Goal: Check status: Check status

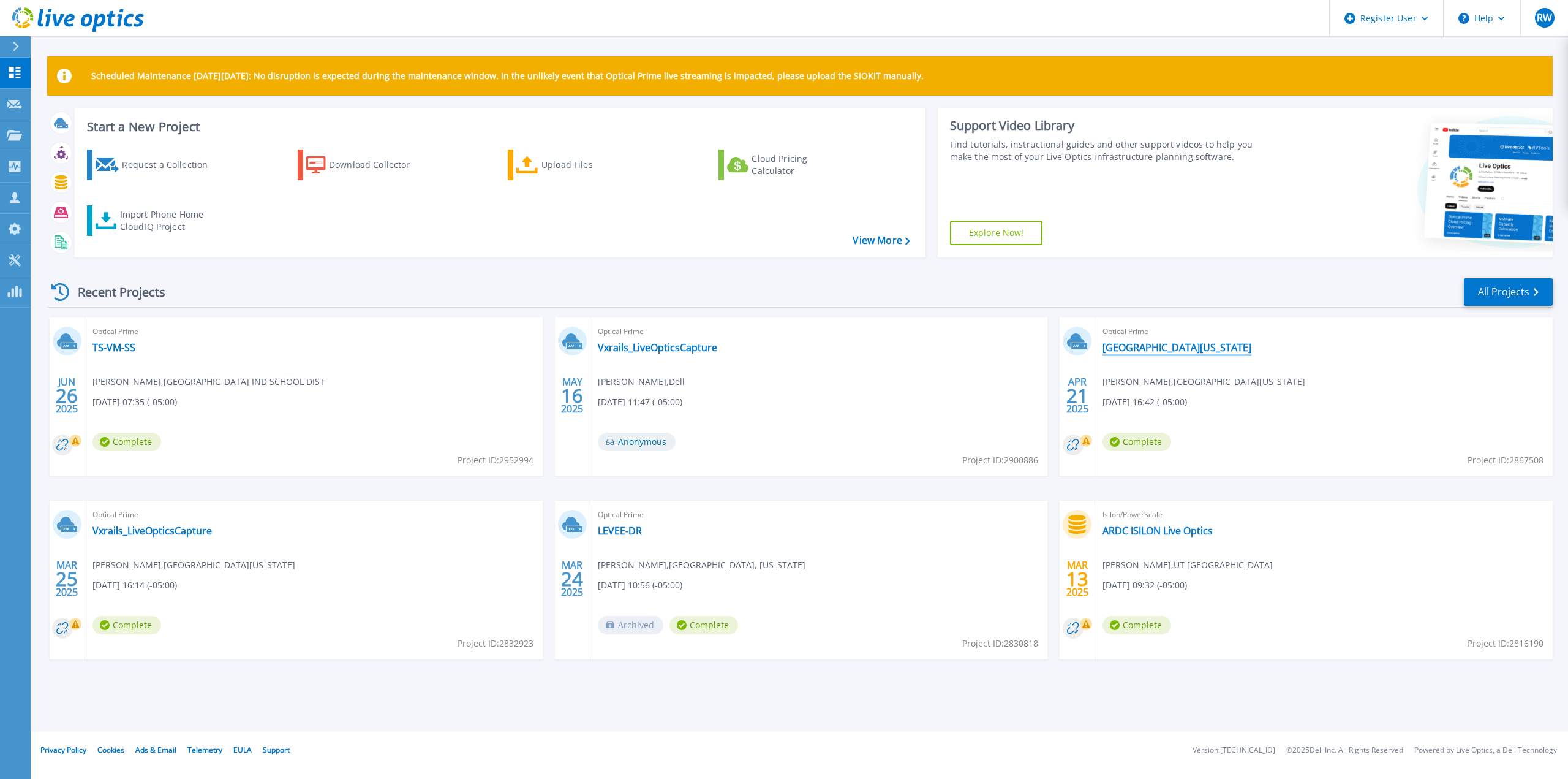
click at [1150, 352] on link "[GEOGRAPHIC_DATA][US_STATE]" at bounding box center [1177, 347] width 149 height 12
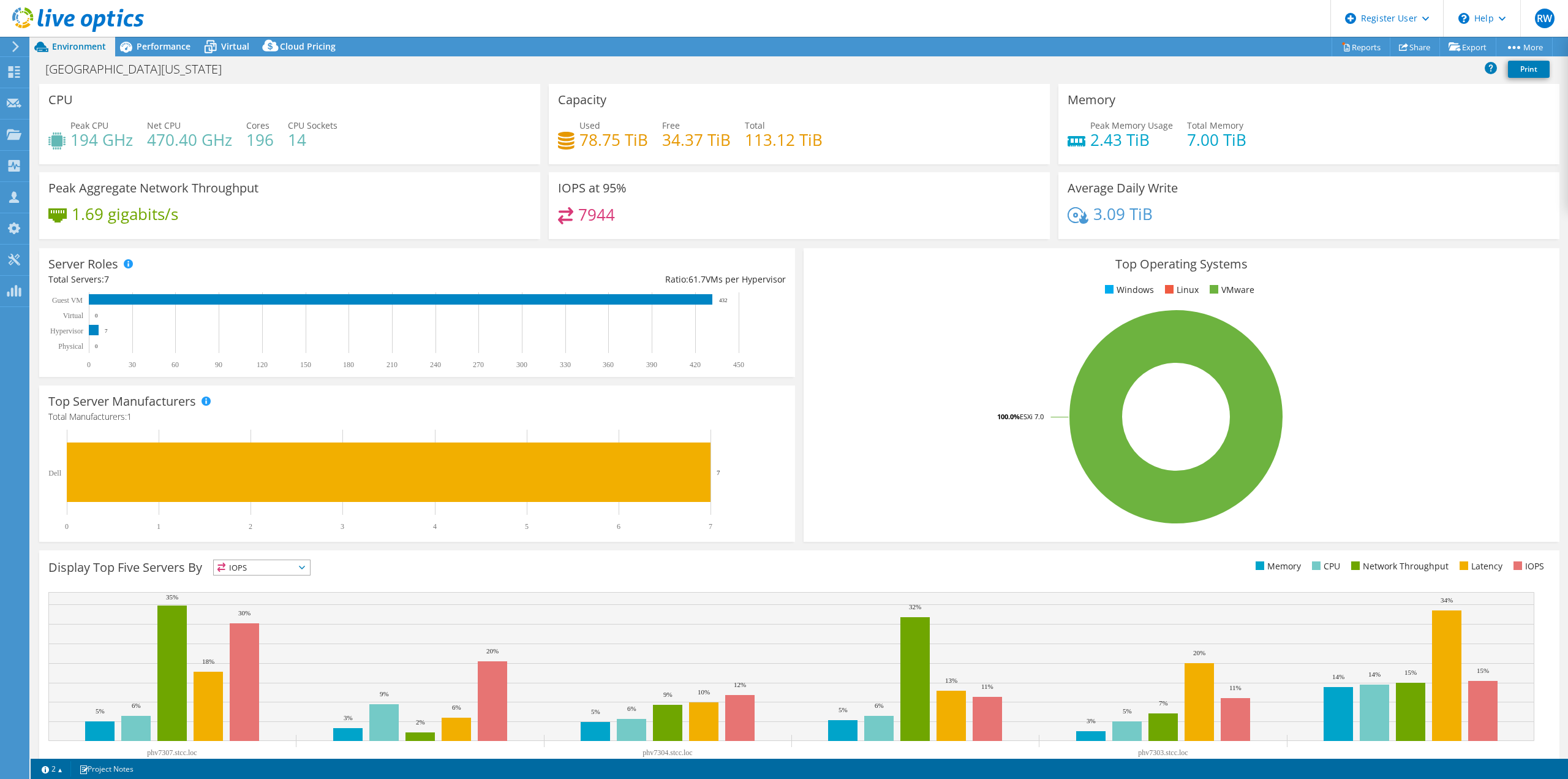
click at [256, 144] on h4 "196" at bounding box center [259, 140] width 27 height 13
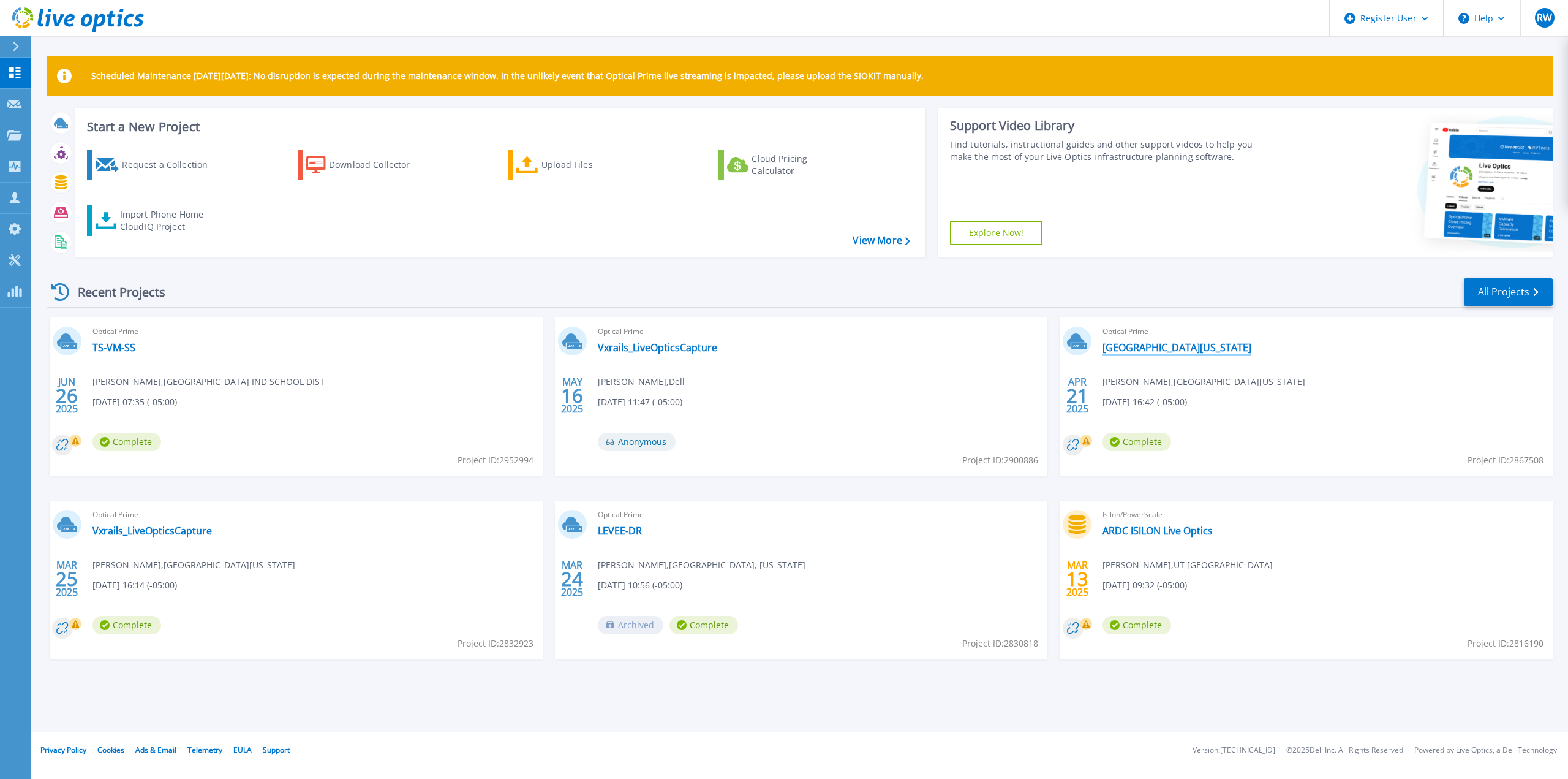
click at [1185, 345] on link "[GEOGRAPHIC_DATA][US_STATE]" at bounding box center [1177, 347] width 149 height 12
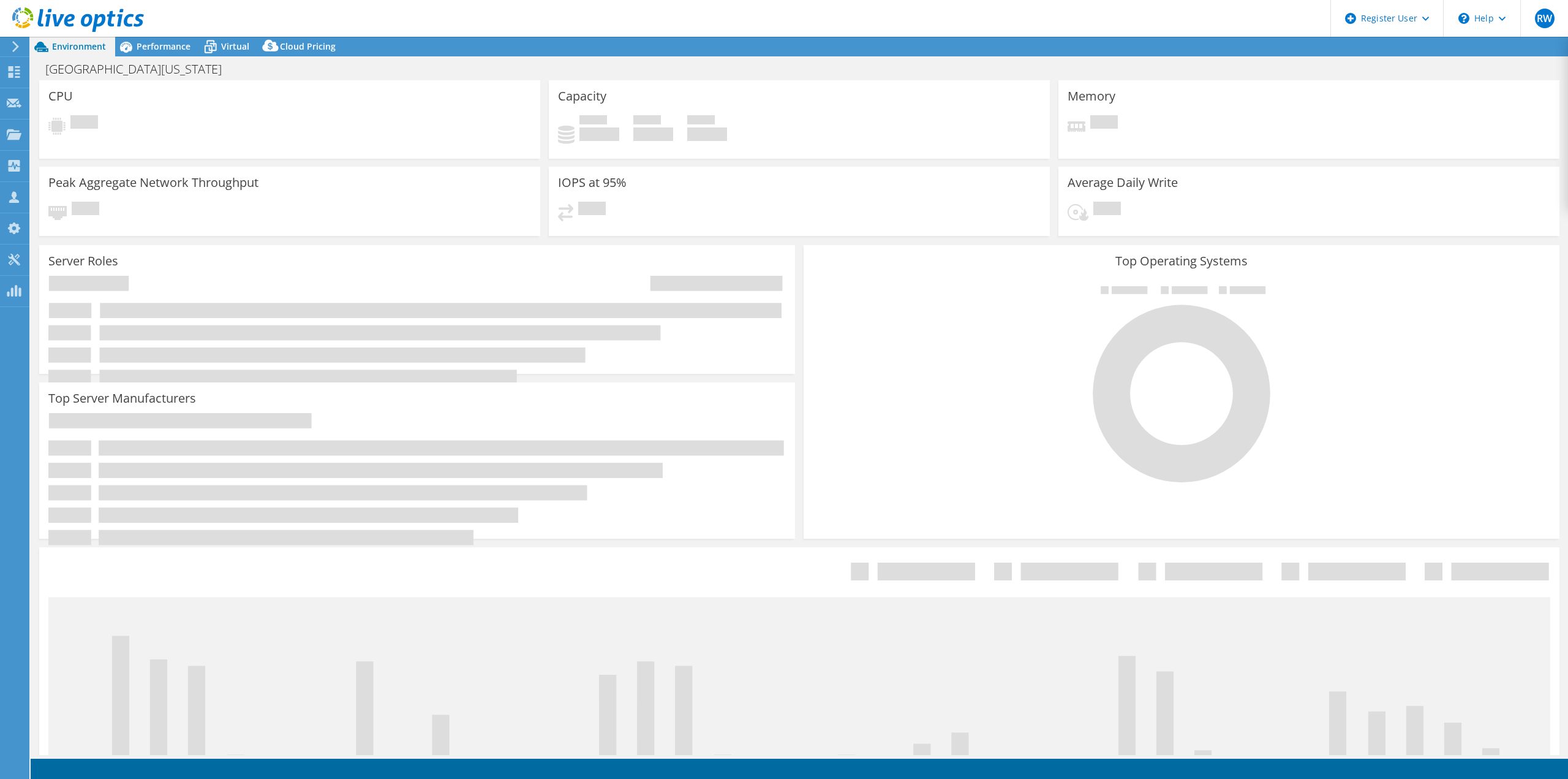
select select "USD"
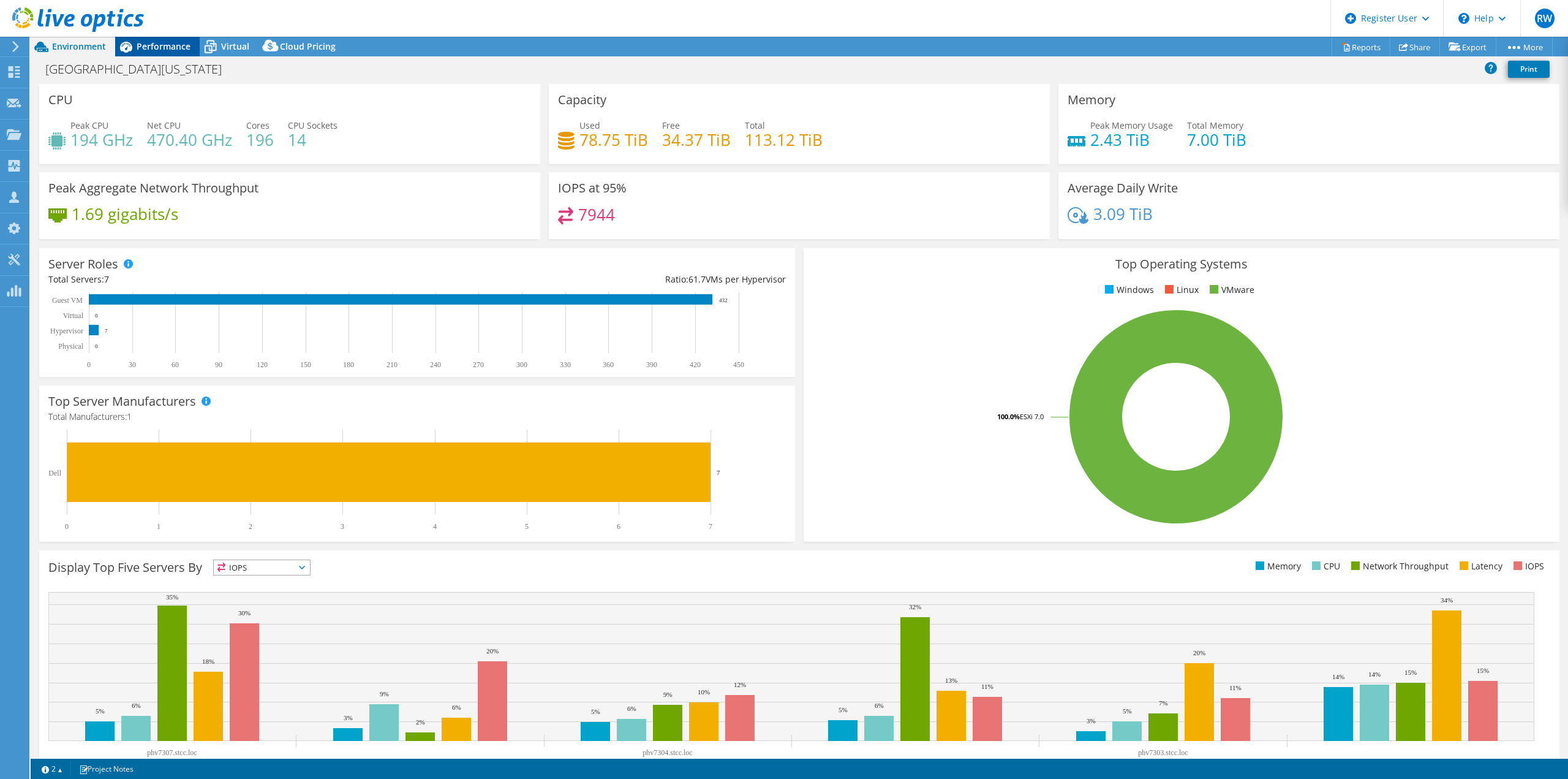
click at [171, 41] on span "Performance" at bounding box center [163, 46] width 54 height 12
